Goal: Task Accomplishment & Management: Manage account settings

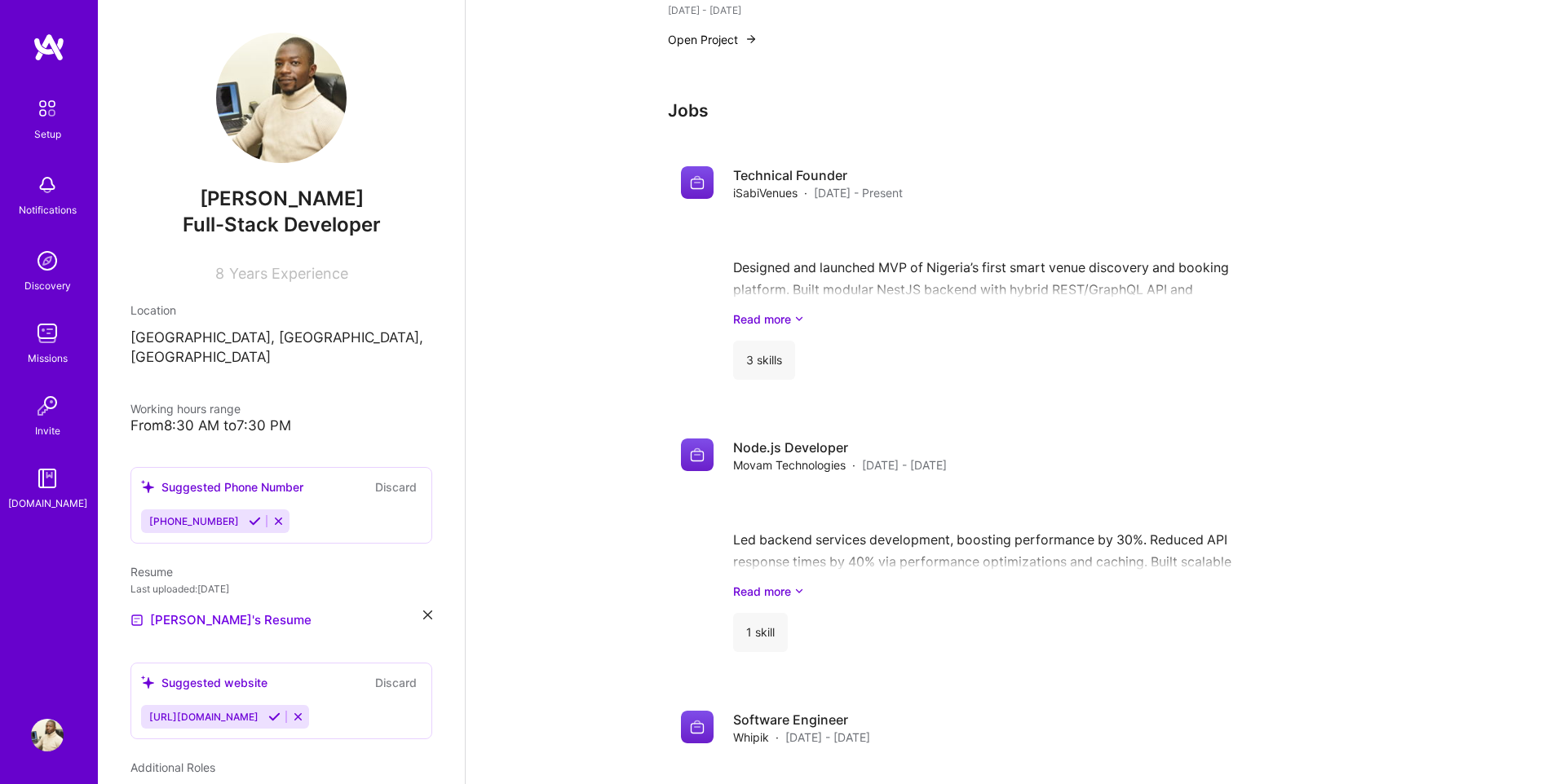
scroll to position [1246, 0]
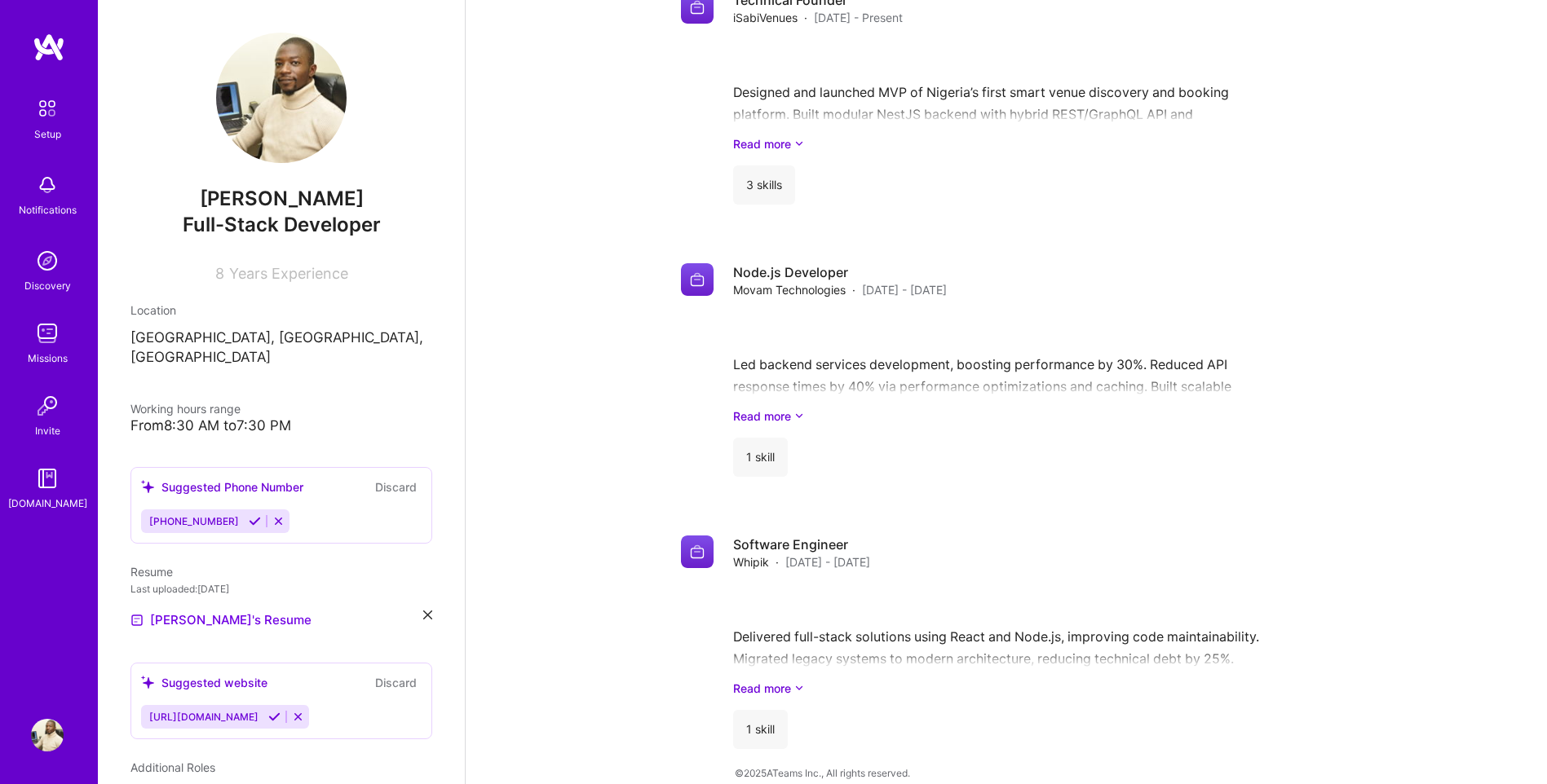
click at [45, 131] on div "Setup" at bounding box center [47, 133] width 27 height 17
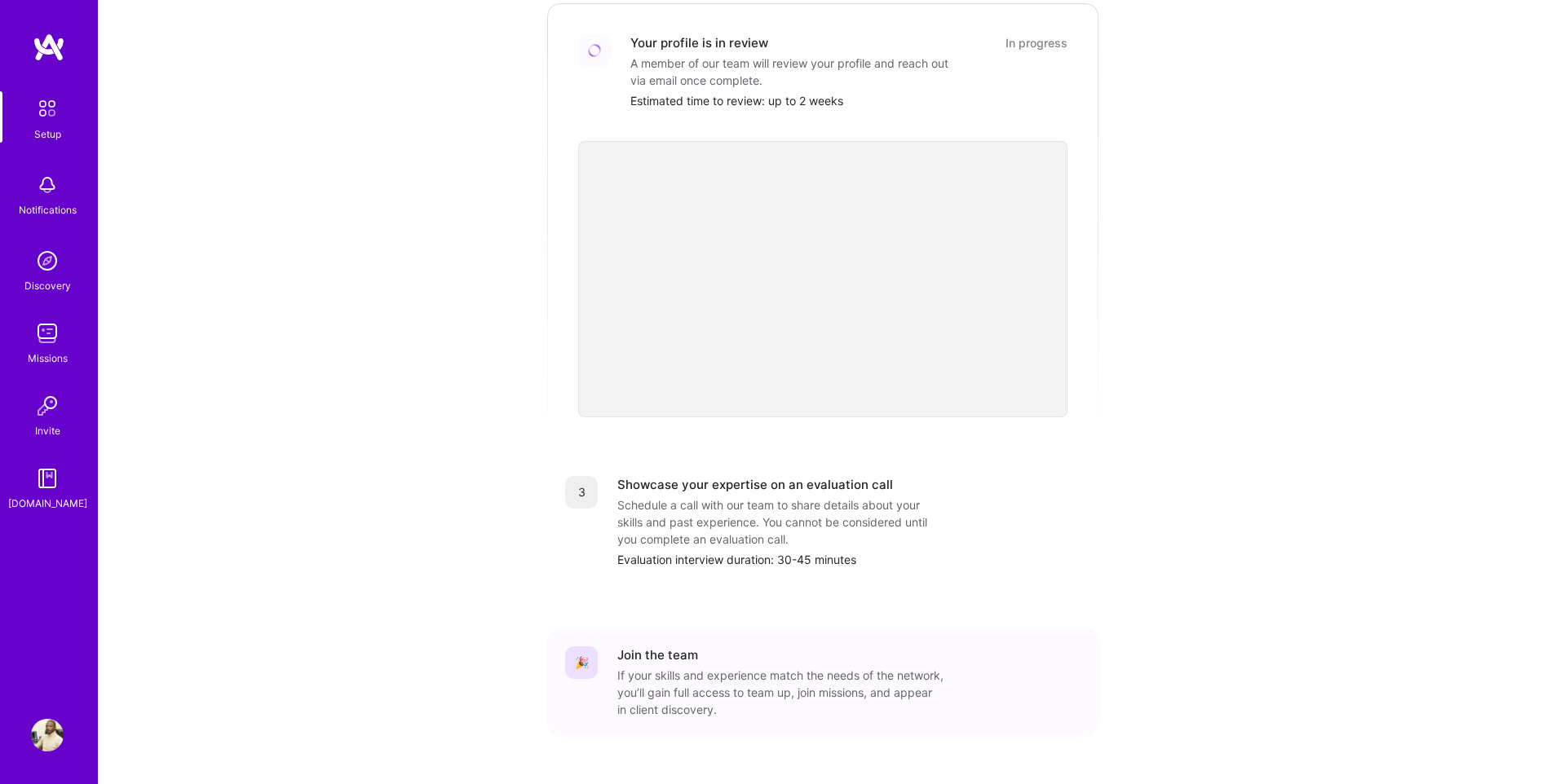
scroll to position [402, 0]
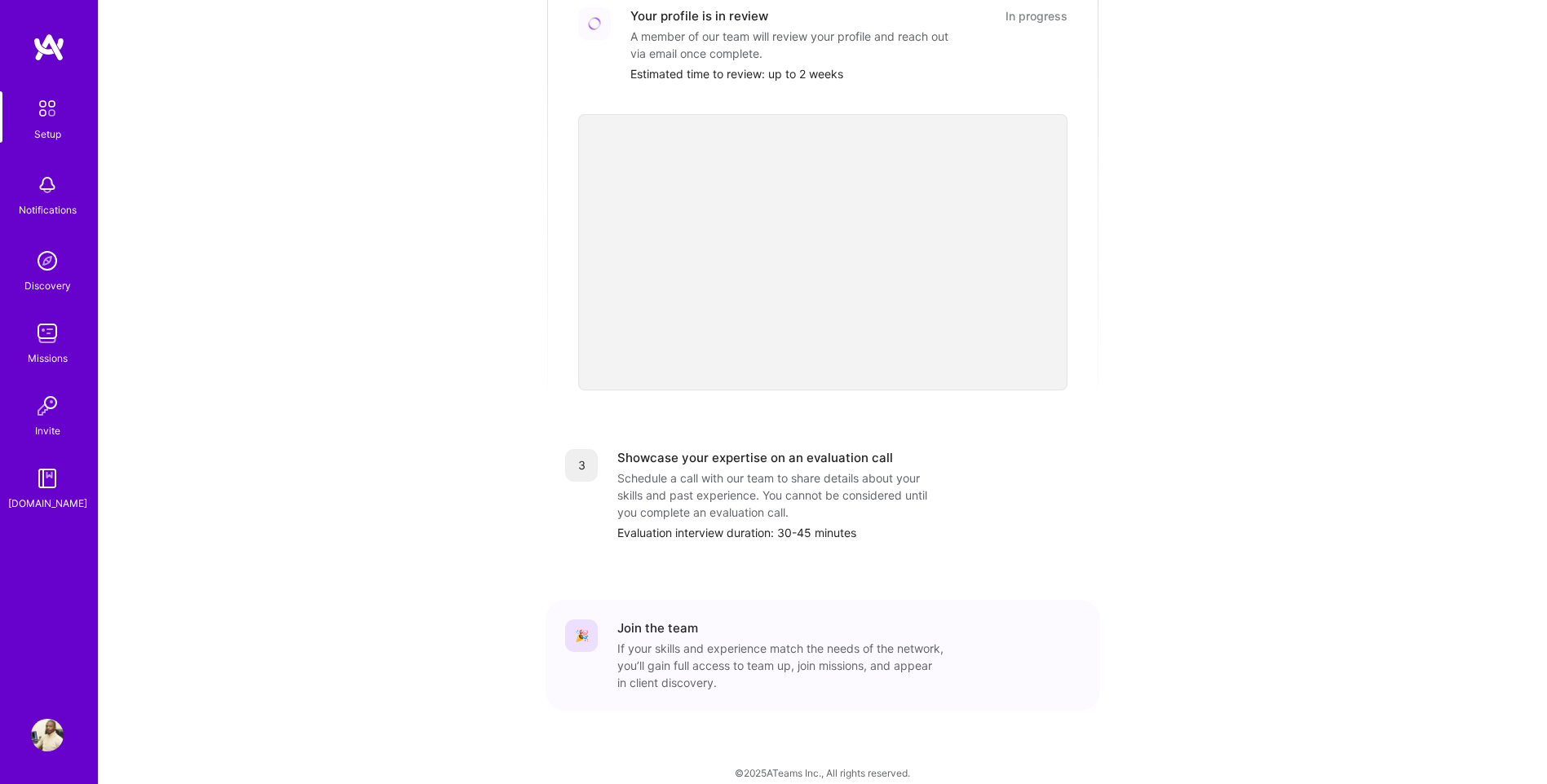
click at [45, 740] on img at bounding box center [47, 735] width 33 height 32
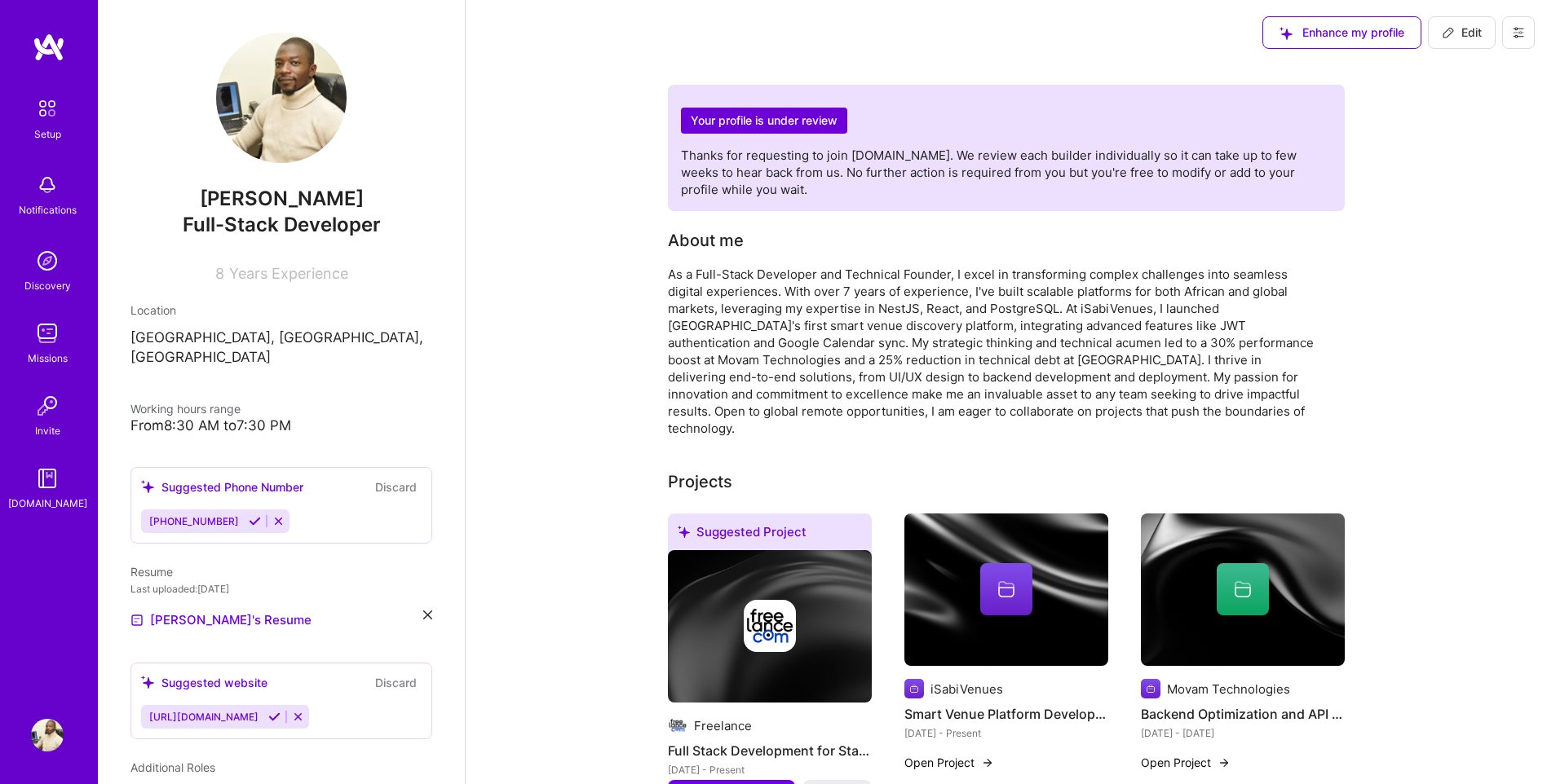
click at [1463, 34] on span "Edit" at bounding box center [1462, 32] width 40 height 17
select select "US"
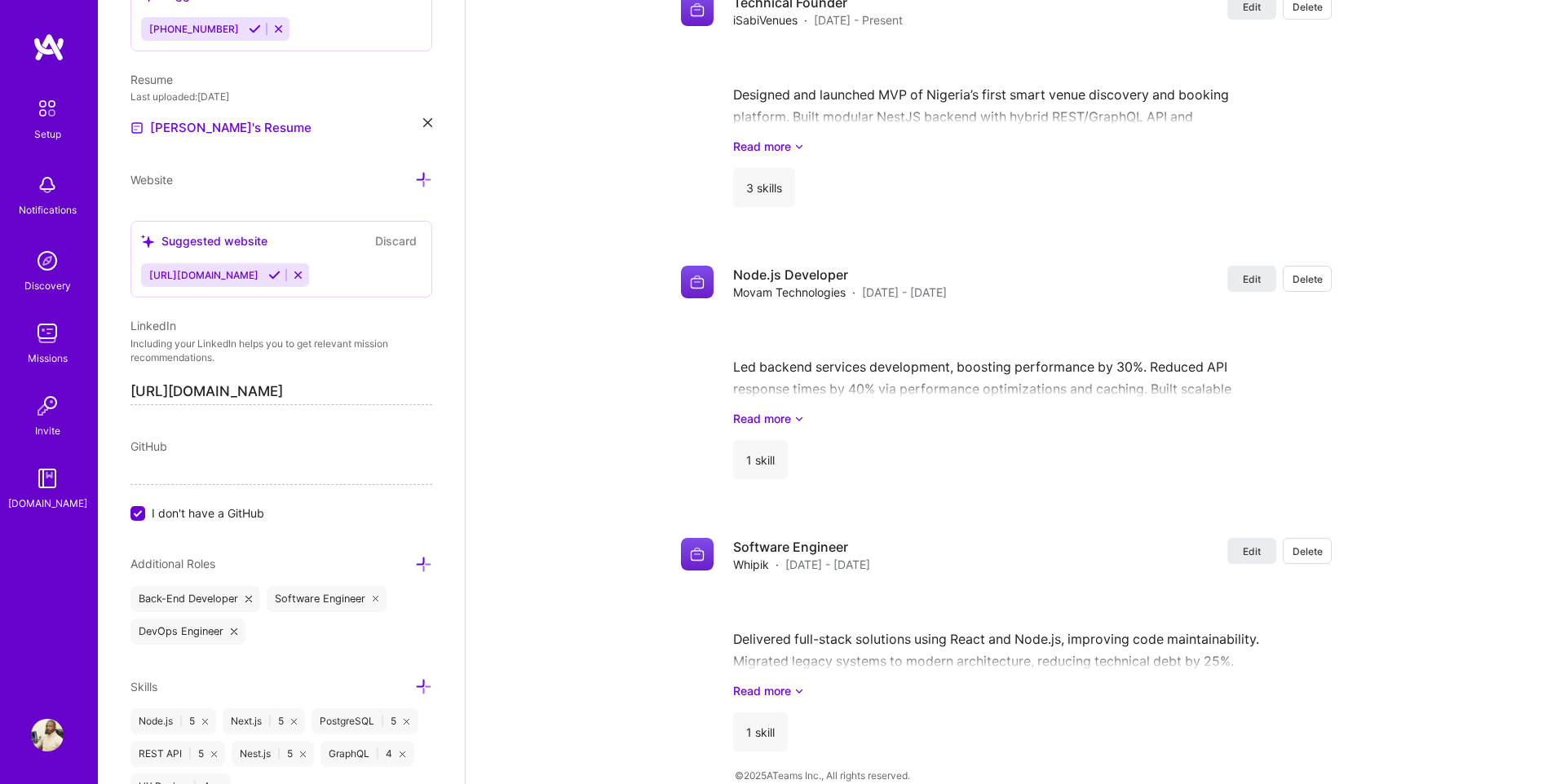
scroll to position [2098, 0]
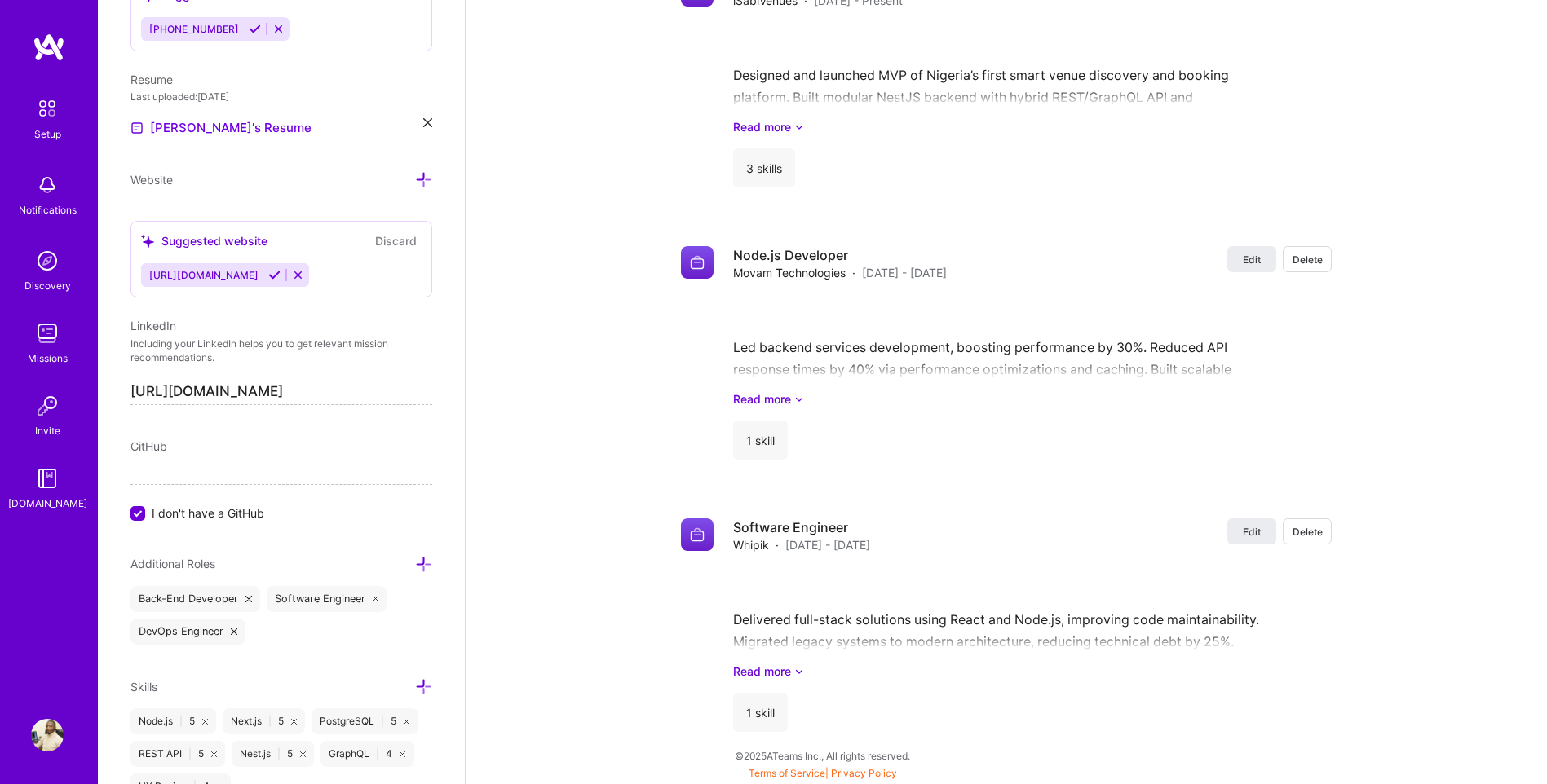
click at [307, 391] on input "[URL][DOMAIN_NAME]" at bounding box center [282, 392] width 302 height 26
paste input "L’i d Sitametc Adipisci eli Seddoeius Tempori utlaboreet dolor magnaali enimadm…"
paste input "qman-bolajoko"
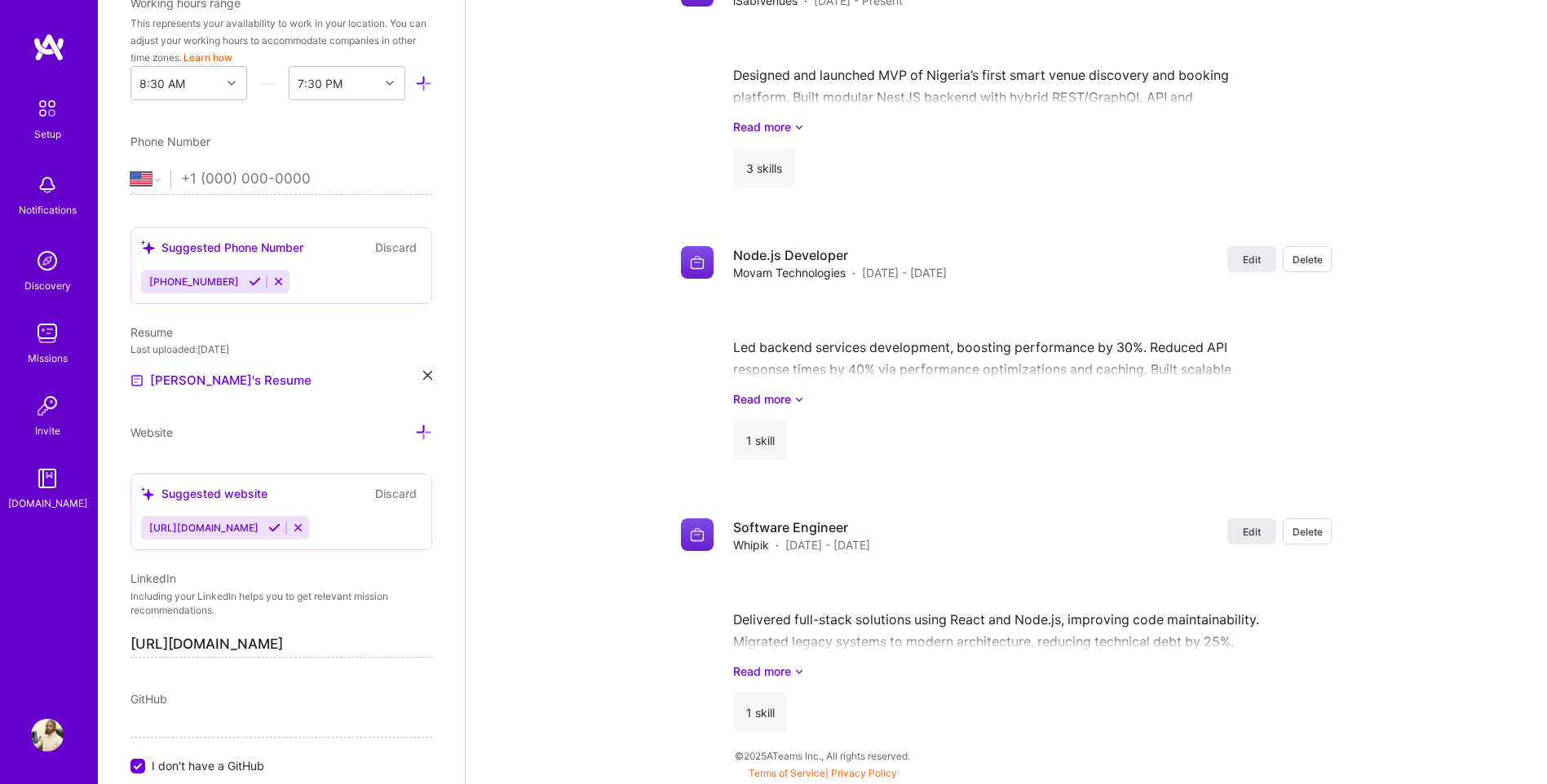
scroll to position [584, 0]
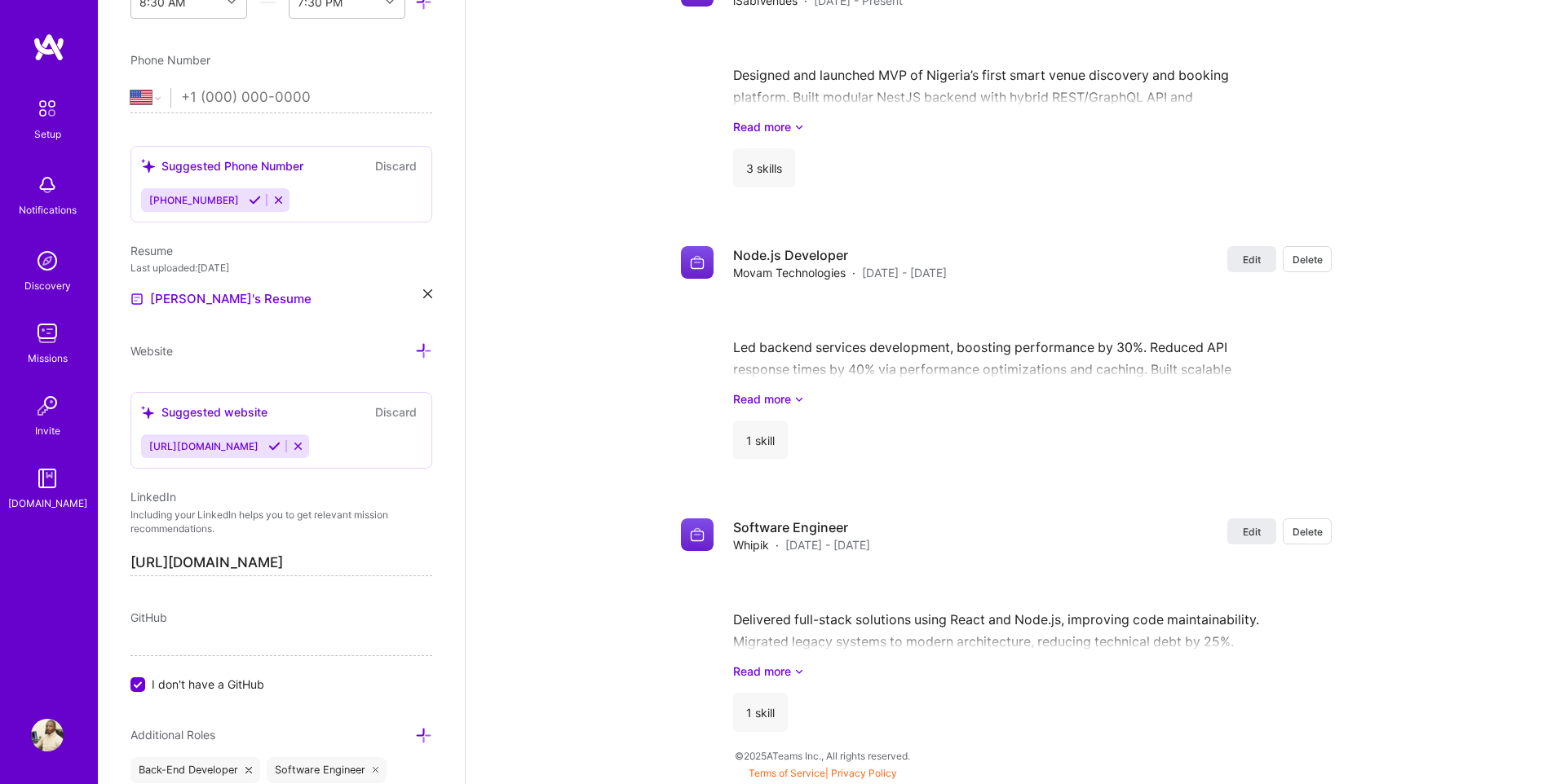
type input "[URL][DOMAIN_NAME]"
click at [396, 615] on div "GitHub" at bounding box center [282, 617] width 302 height 17
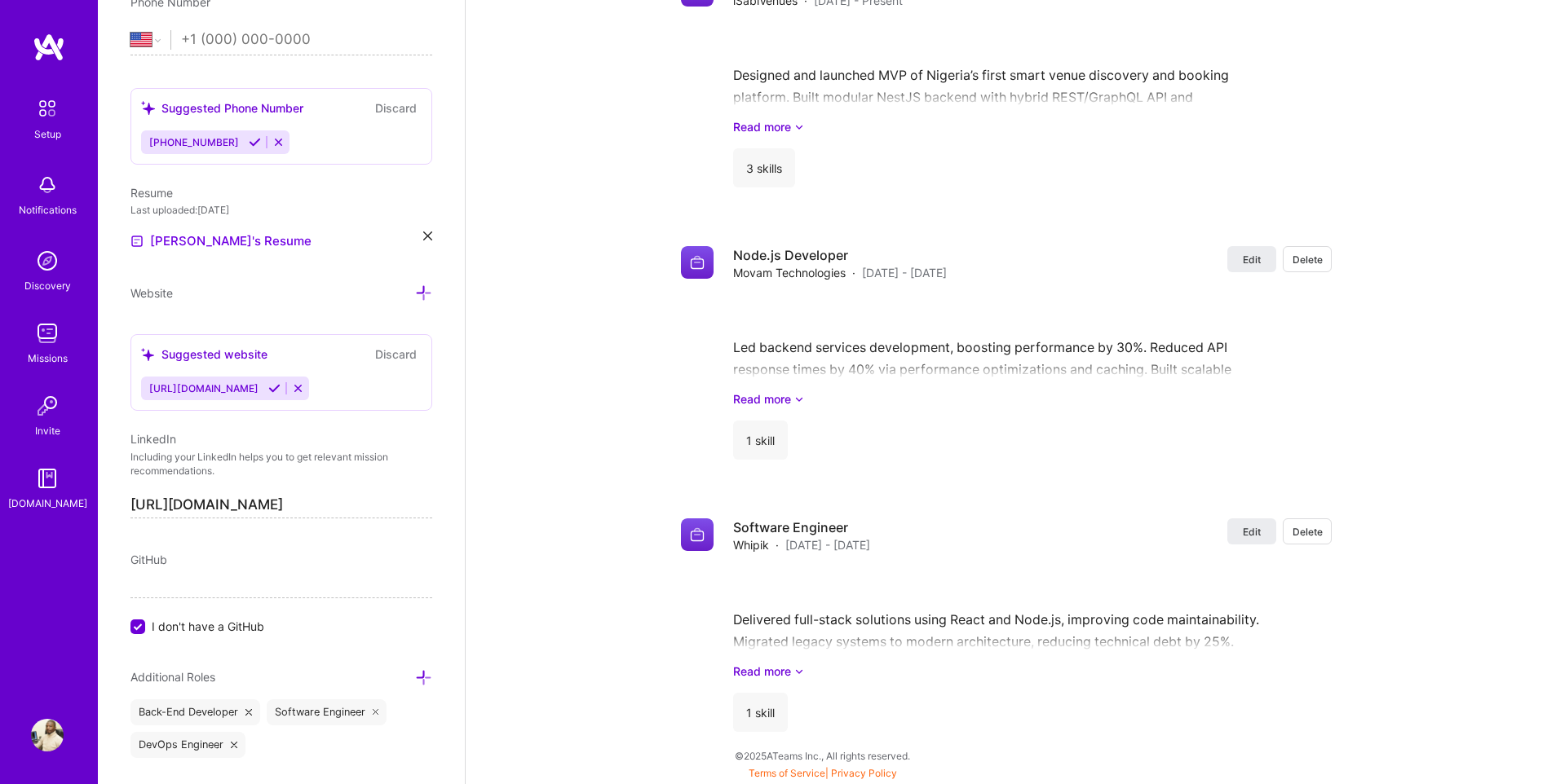
scroll to position [652, 0]
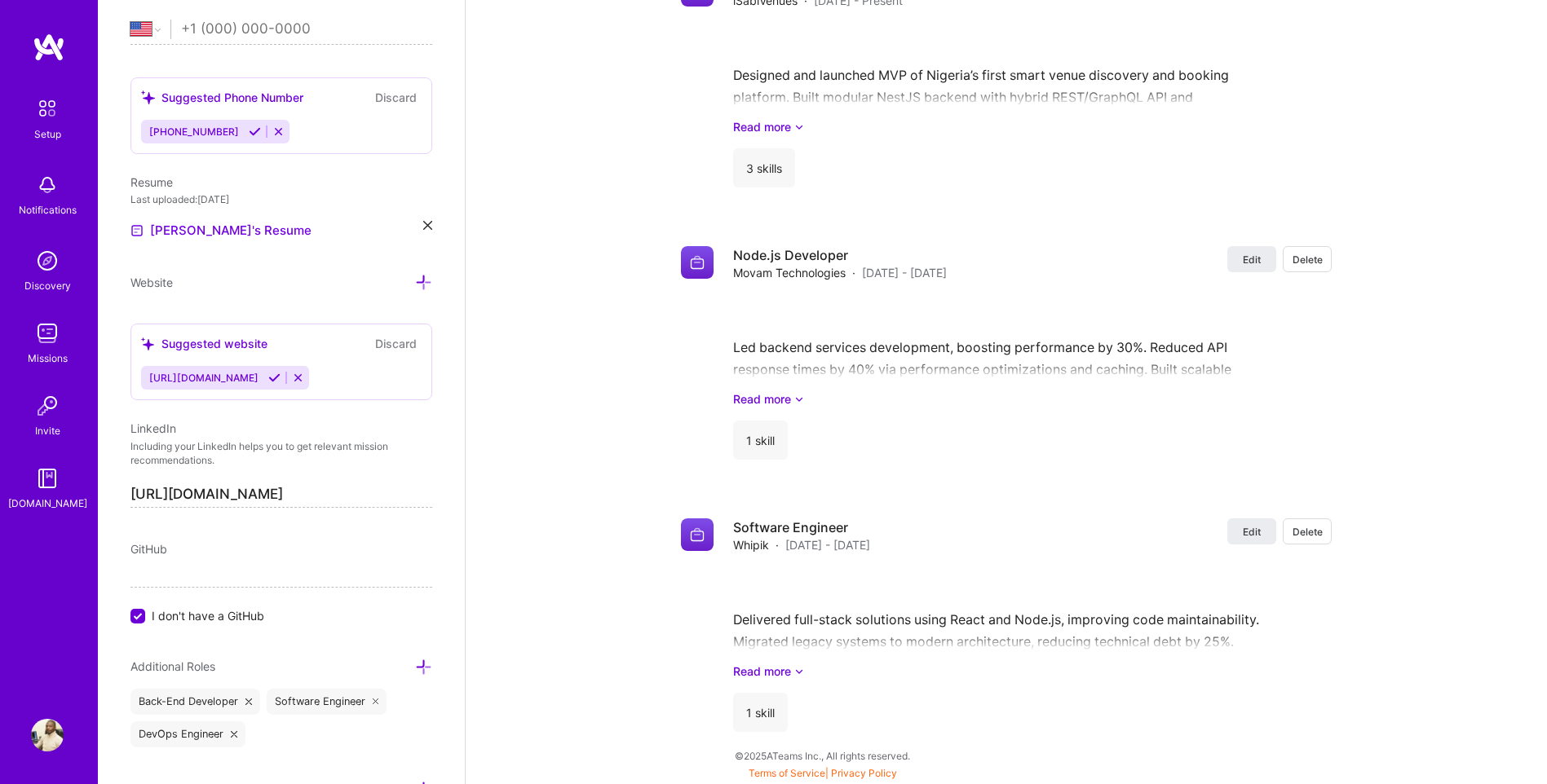
click at [423, 221] on icon at bounding box center [428, 226] width 9 height 9
click at [189, 214] on div "Upload your Resume PDF file format" at bounding box center [219, 220] width 112 height 34
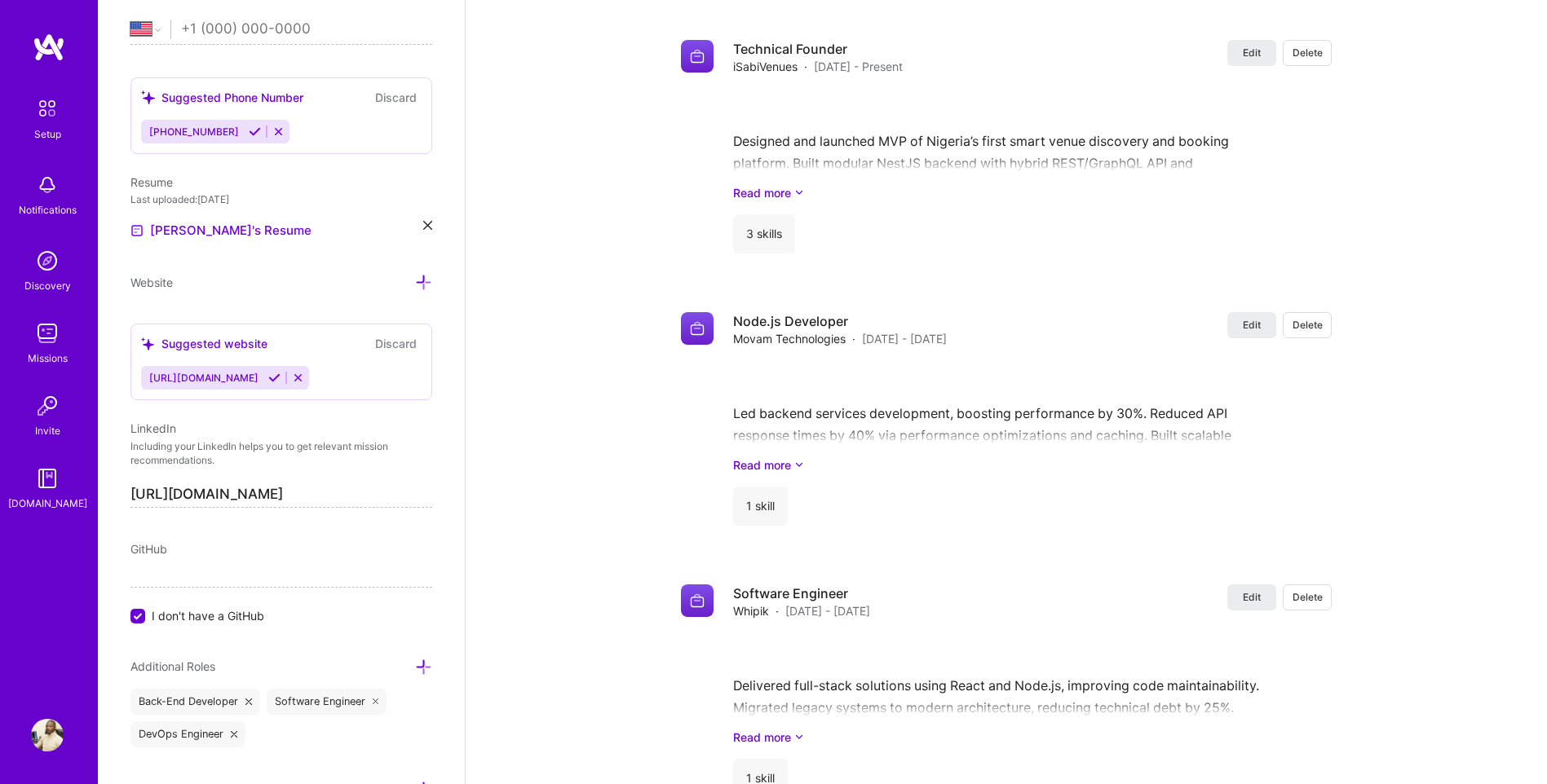
click at [141, 619] on input "I don't have a GitHub" at bounding box center [139, 617] width 15 height 15
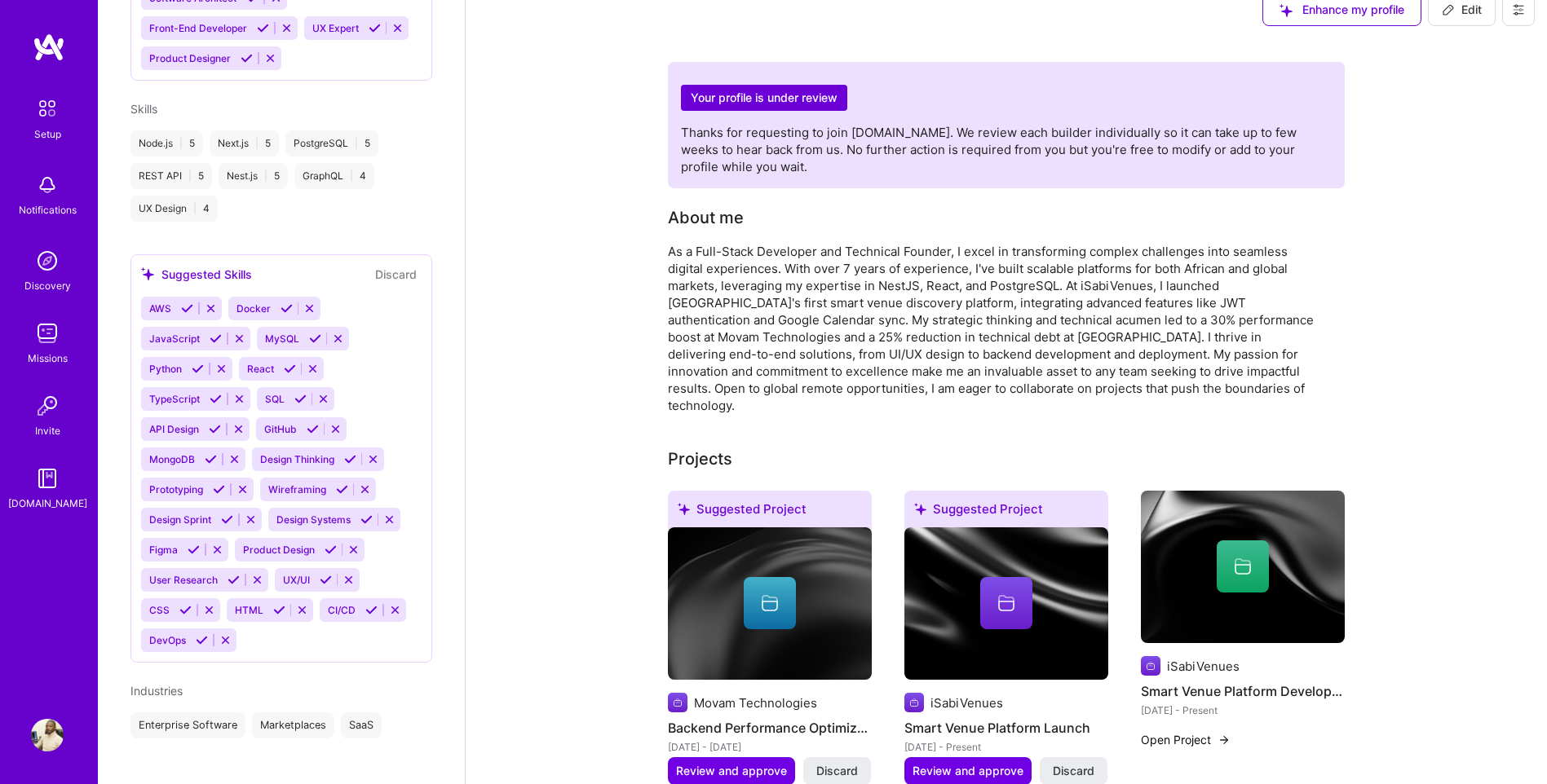
scroll to position [0, 0]
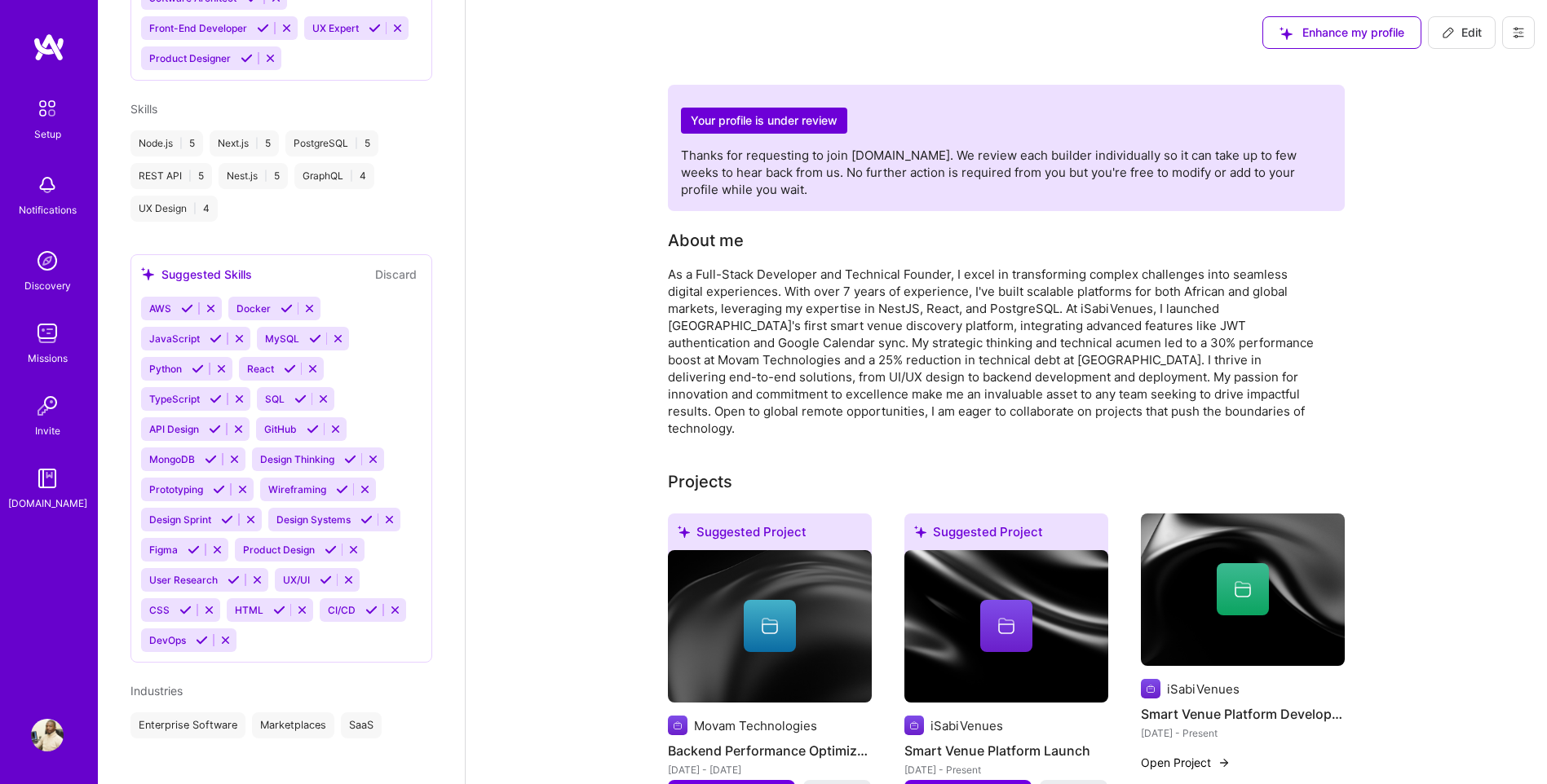
click at [1468, 25] on span "Edit" at bounding box center [1462, 32] width 40 height 17
select select "US"
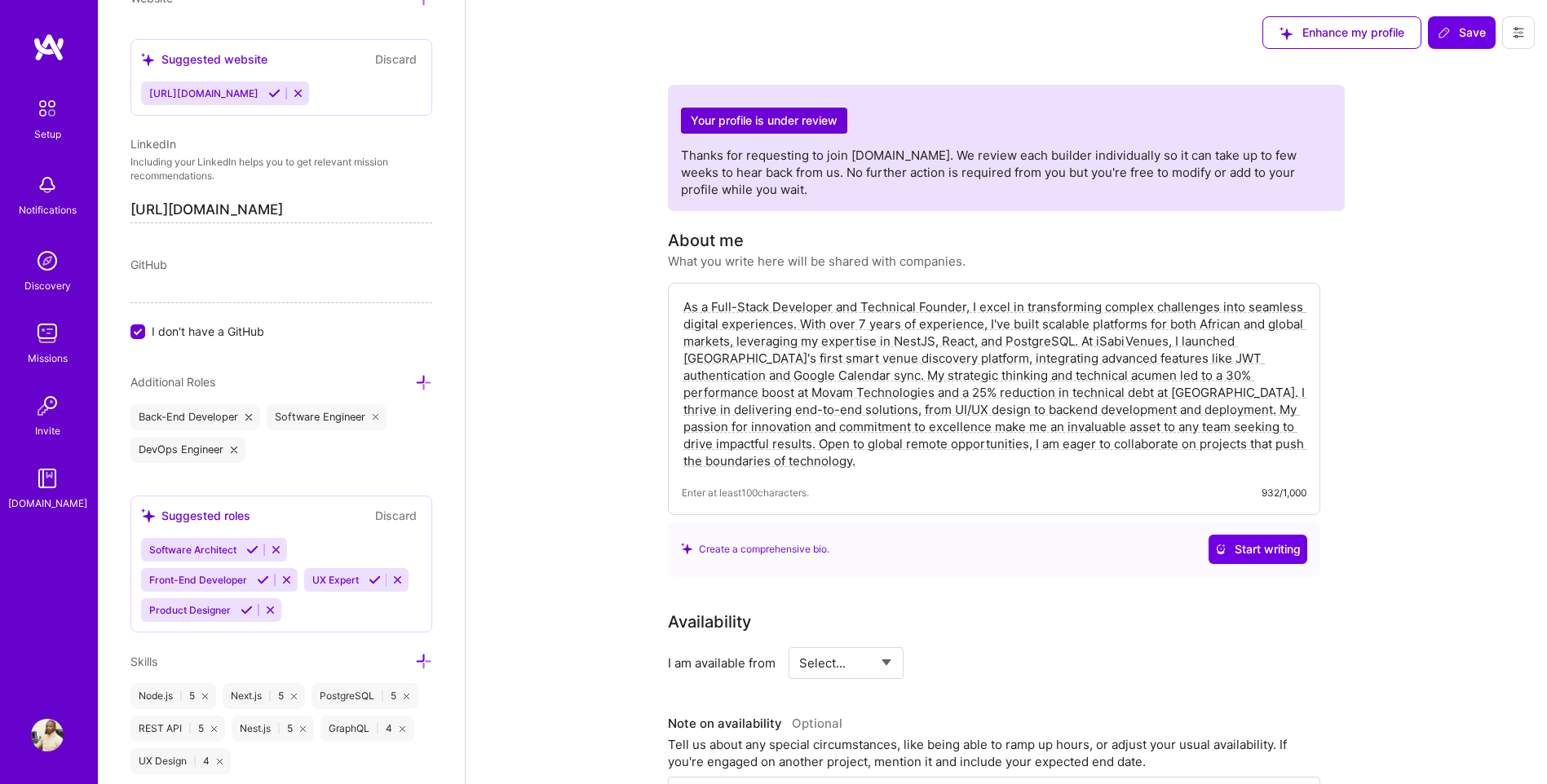
scroll to position [755, 0]
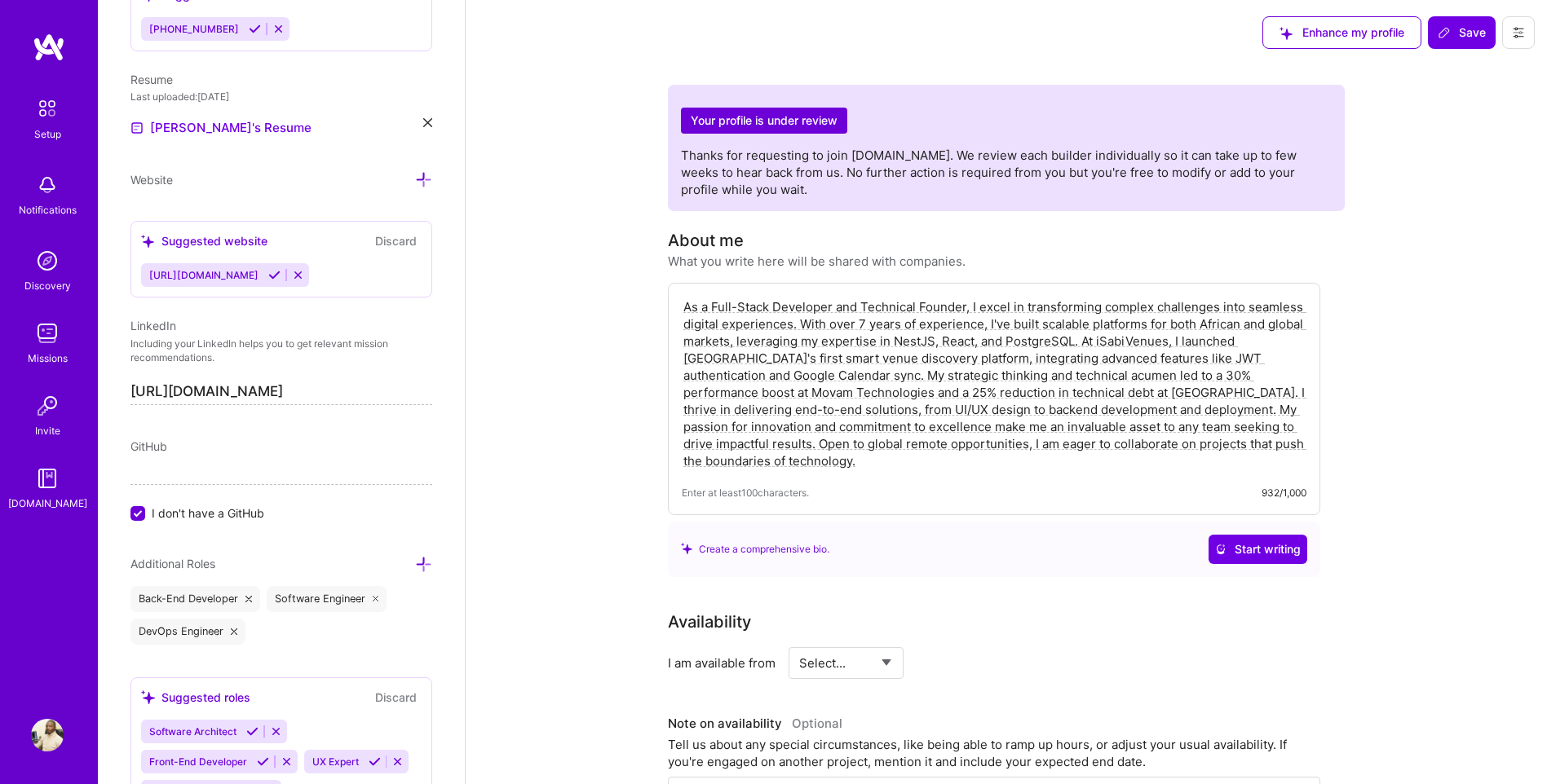
click at [174, 514] on span "I don't have a GitHub" at bounding box center [208, 513] width 112 height 17
click at [147, 514] on input "I don't have a GitHub" at bounding box center [139, 514] width 15 height 15
type input "[URL][DOMAIN_NAME]"
click at [318, 395] on input "[URL][DOMAIN_NAME]" at bounding box center [282, 392] width 302 height 26
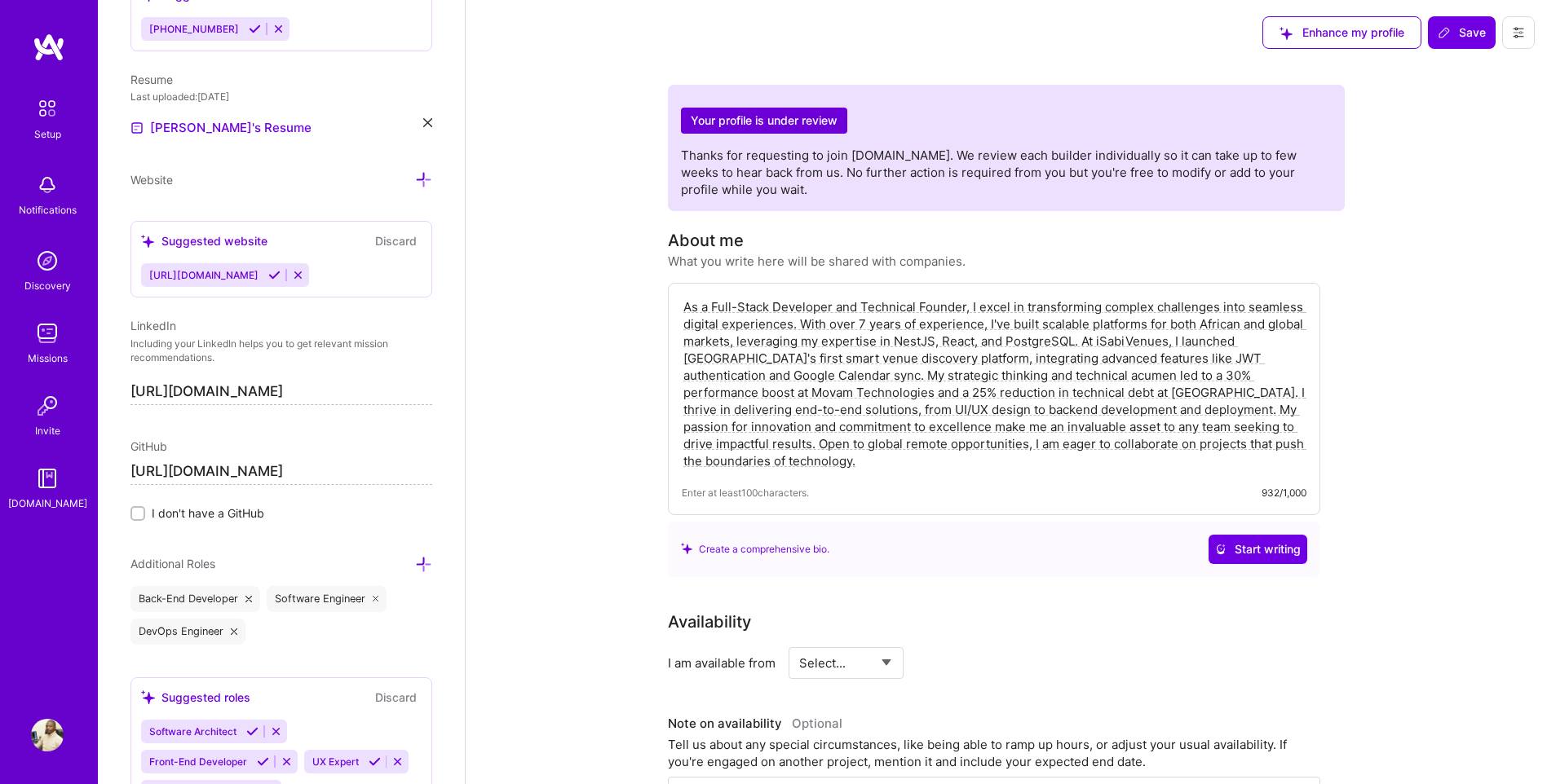
paste input "qman-bolajoko"
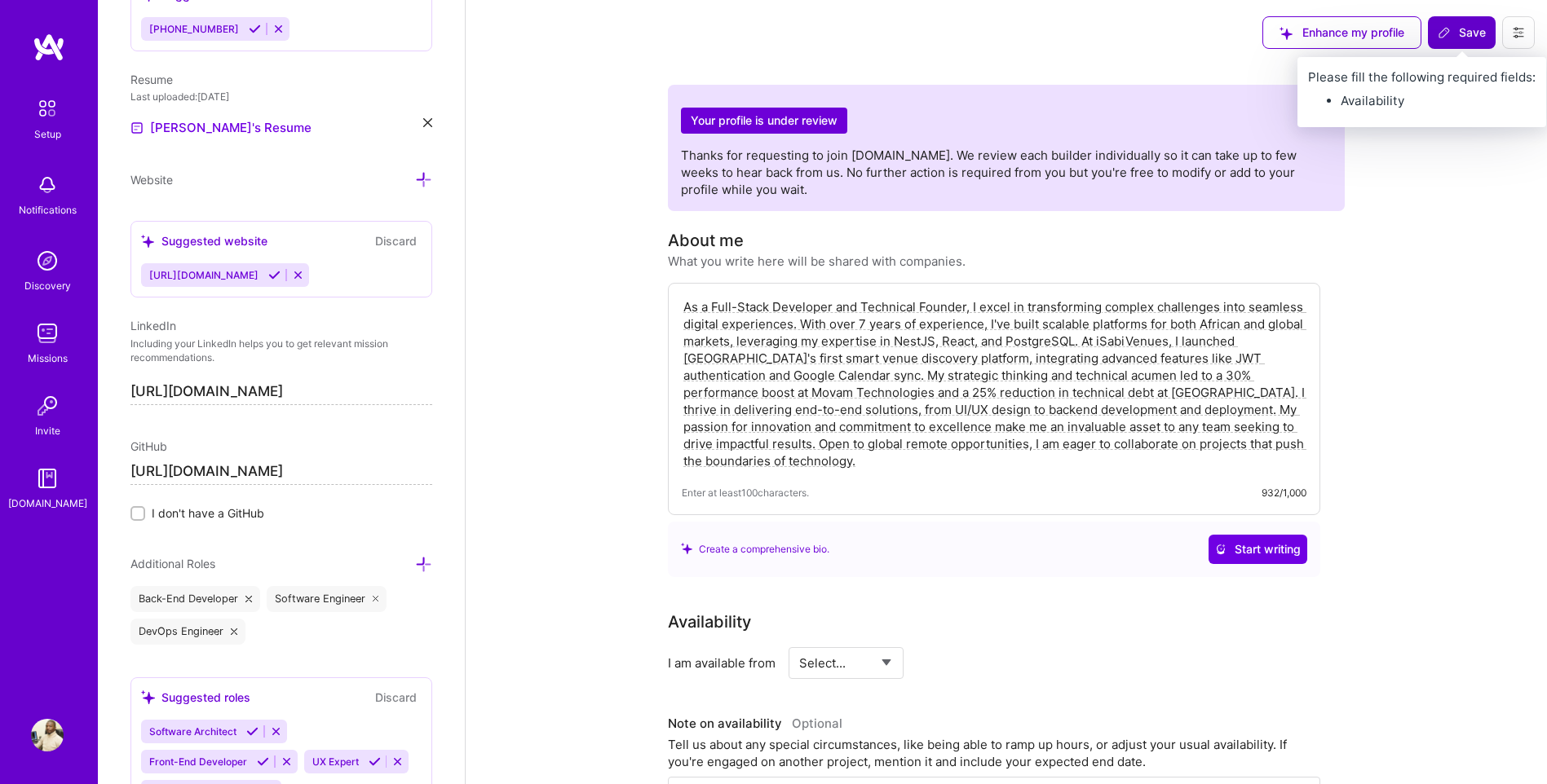
type input "[URL][DOMAIN_NAME]"
click at [1456, 38] on span "Save" at bounding box center [1462, 32] width 48 height 17
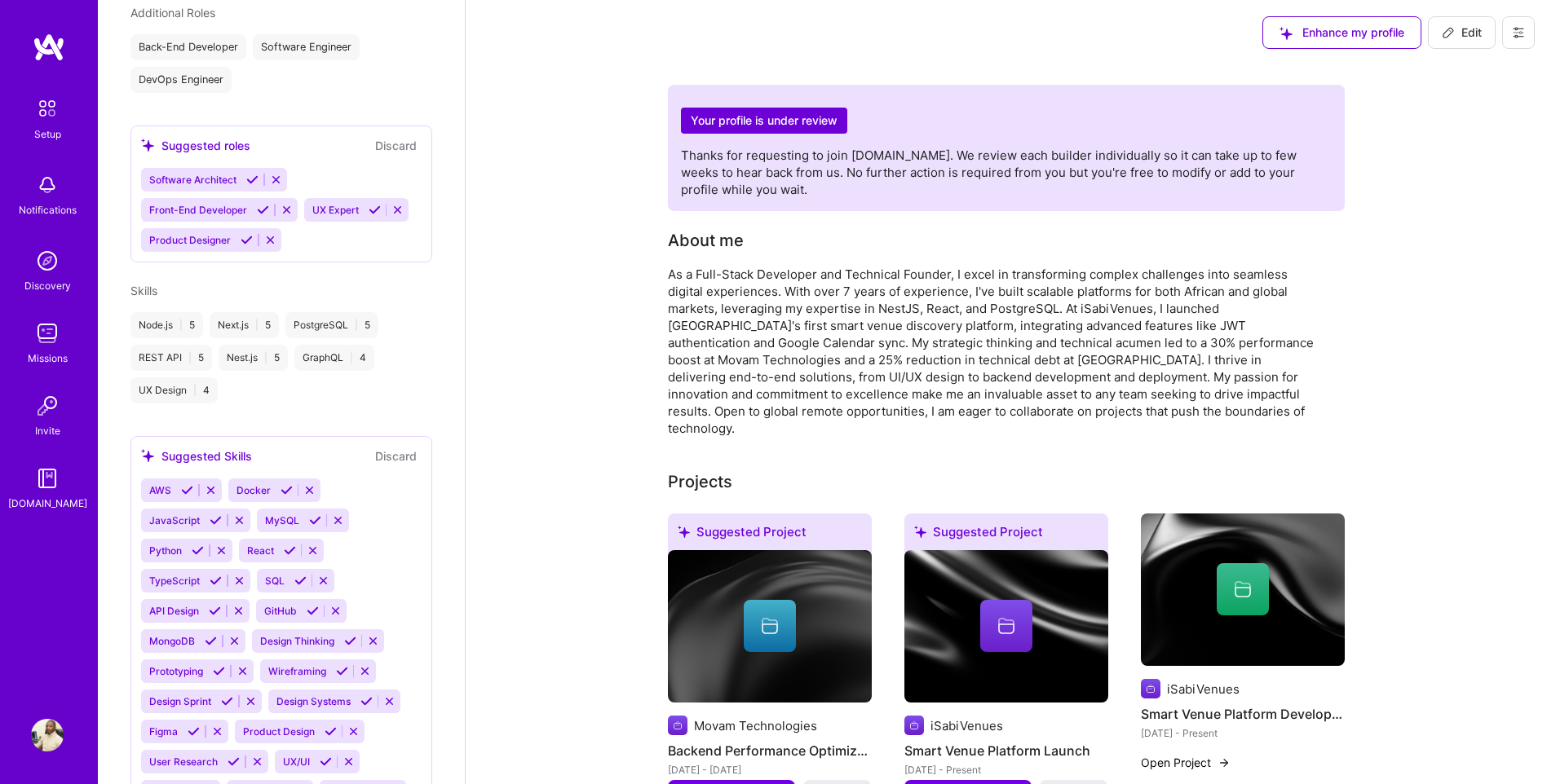
scroll to position [473, 0]
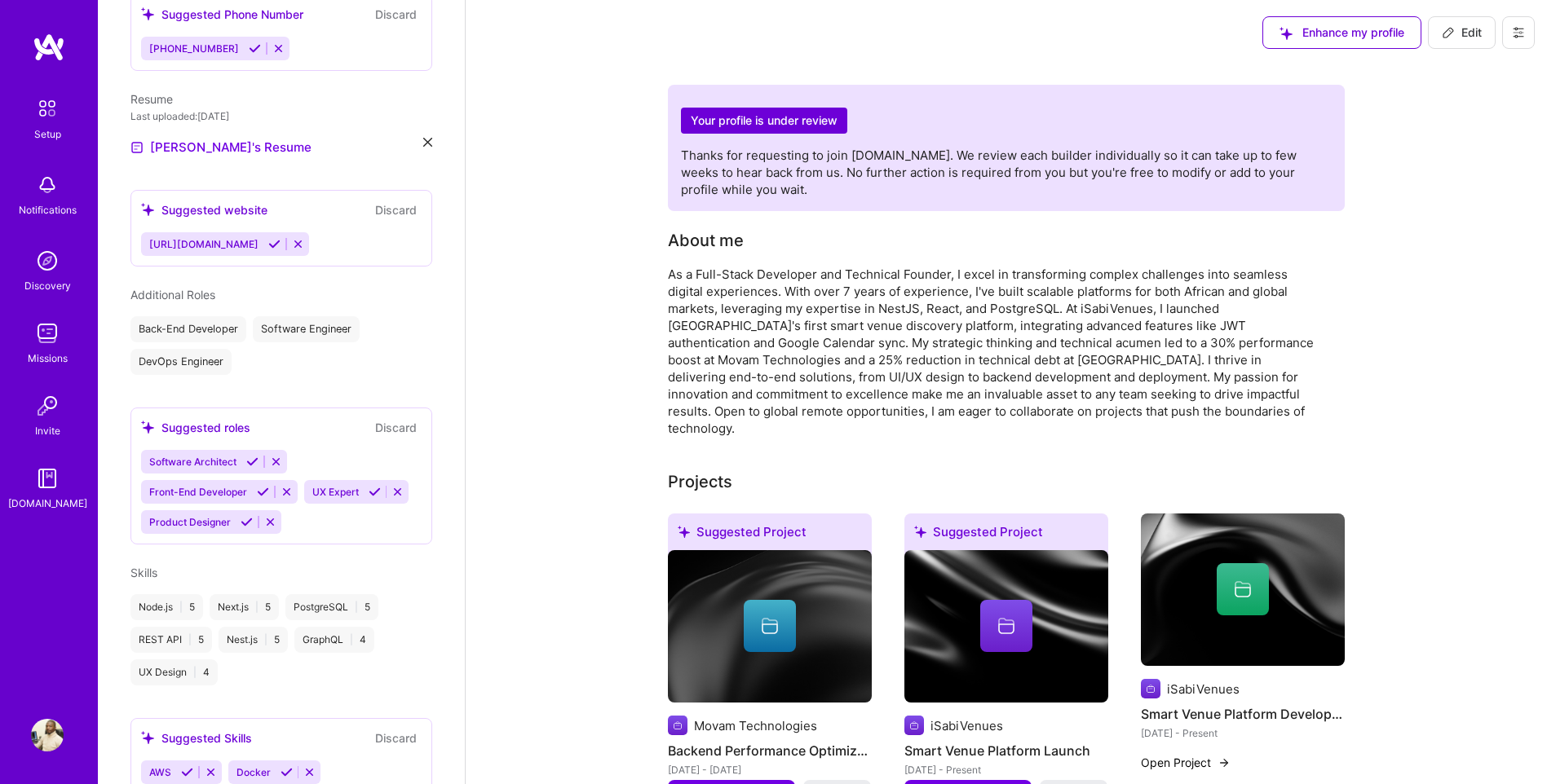
click at [423, 138] on icon at bounding box center [428, 142] width 9 height 9
click at [187, 138] on span "PDF file format" at bounding box center [219, 146] width 112 height 17
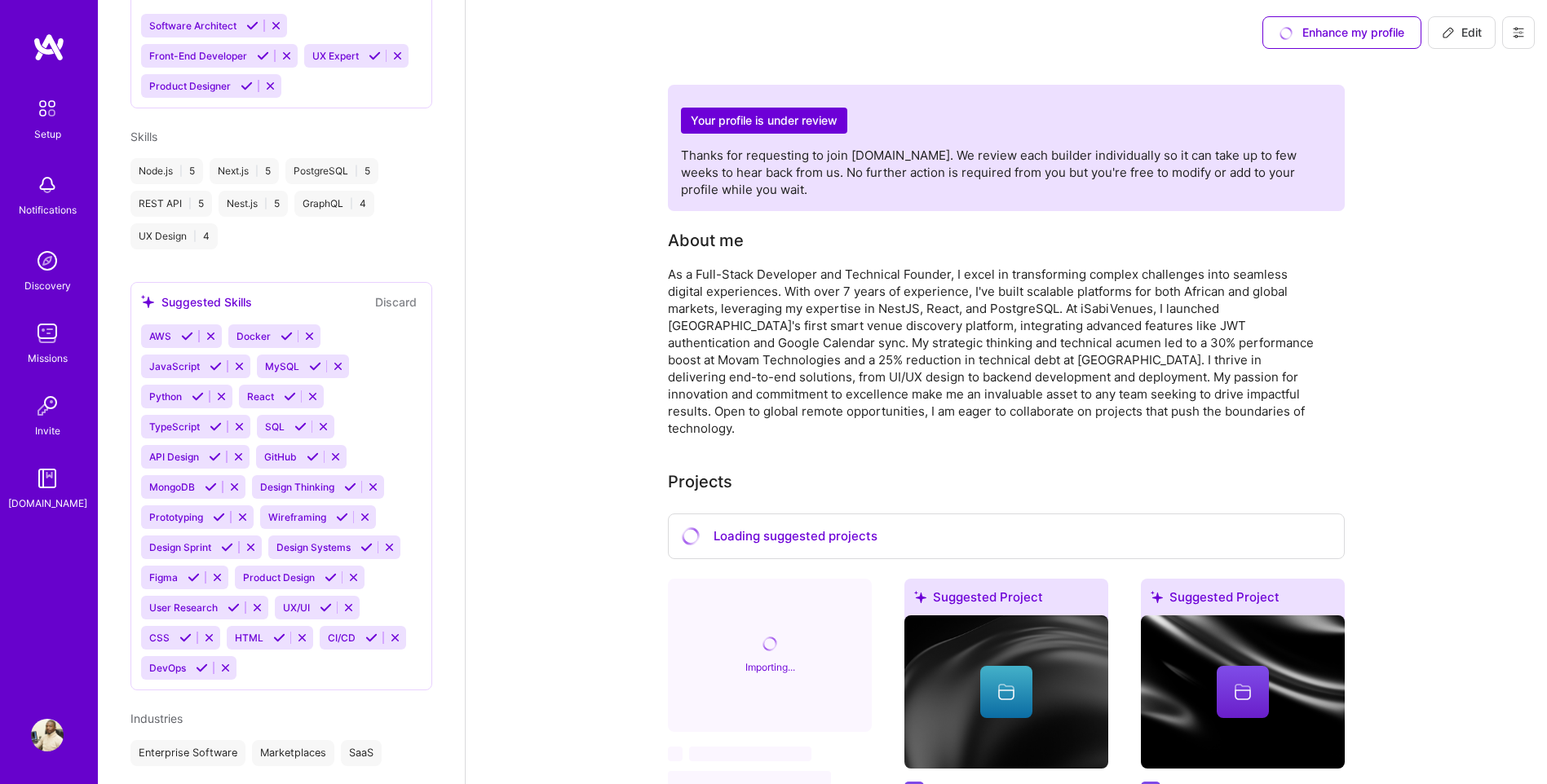
scroll to position [937, 0]
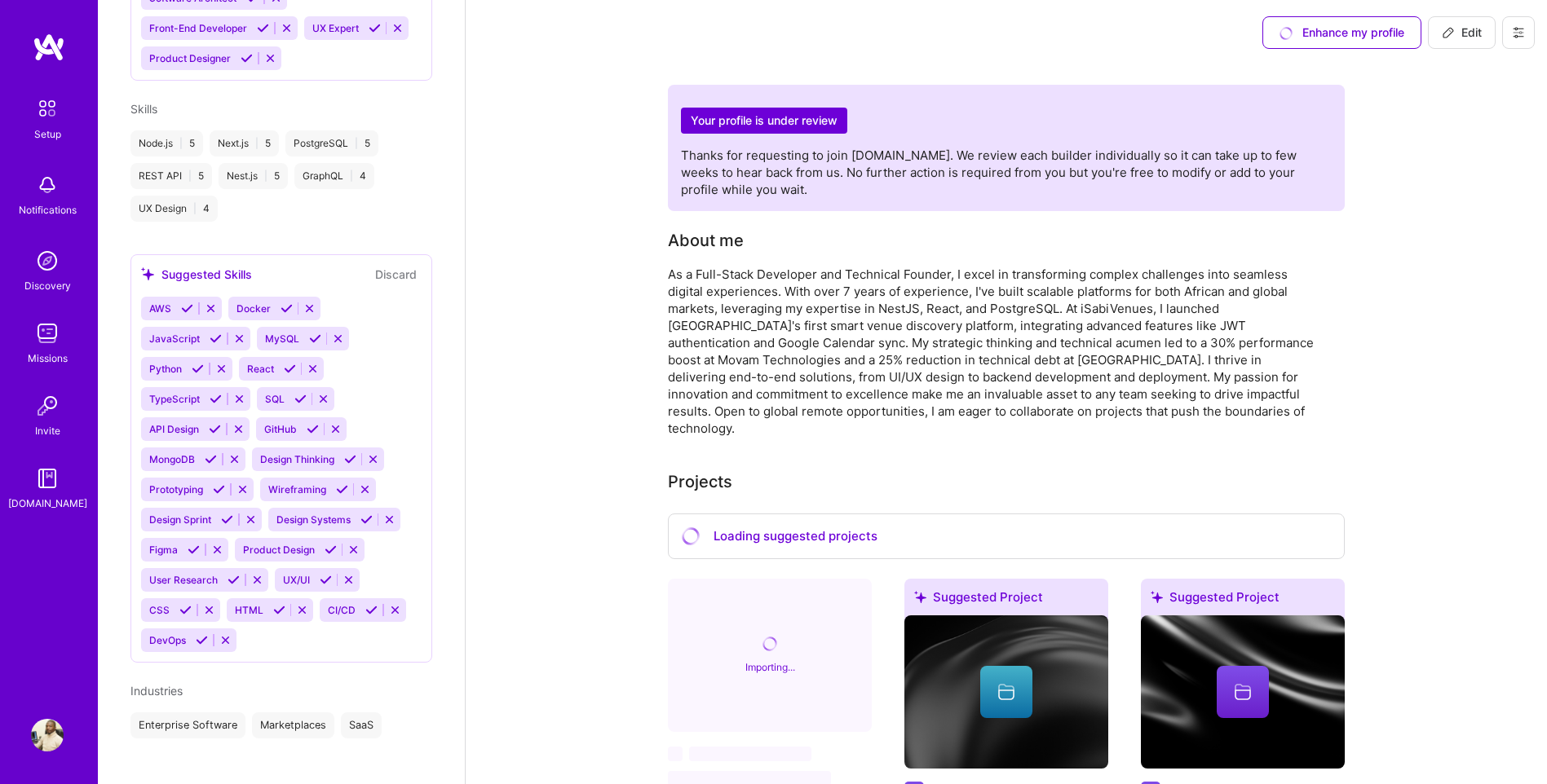
click at [1452, 32] on icon at bounding box center [1449, 32] width 10 height 10
select select "US"
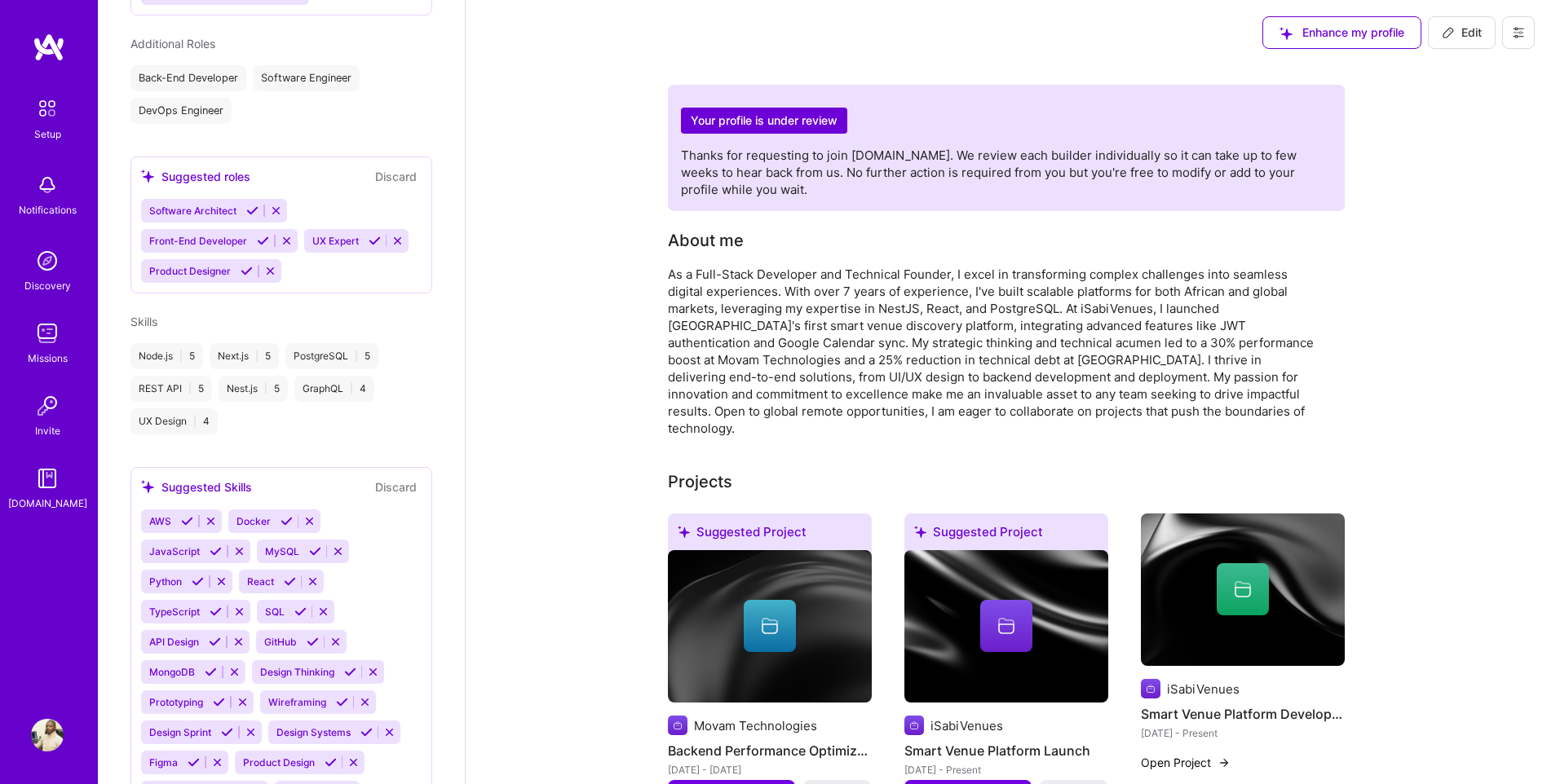
scroll to position [442, 0]
